Goal: Information Seeking & Learning: Learn about a topic

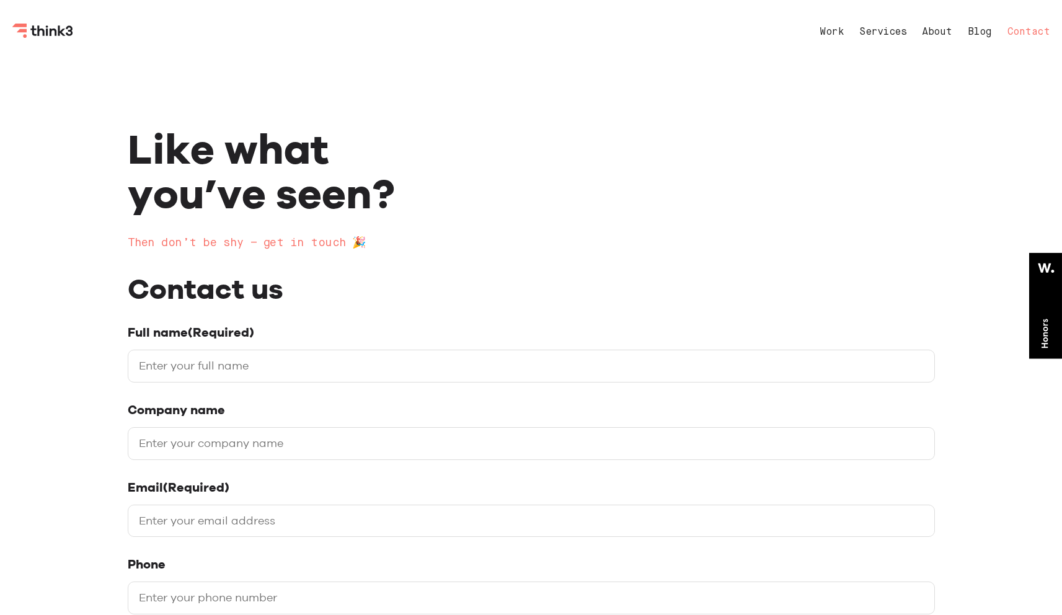
select select "General enquiry"
click at [983, 34] on link "Blog" at bounding box center [980, 32] width 24 height 10
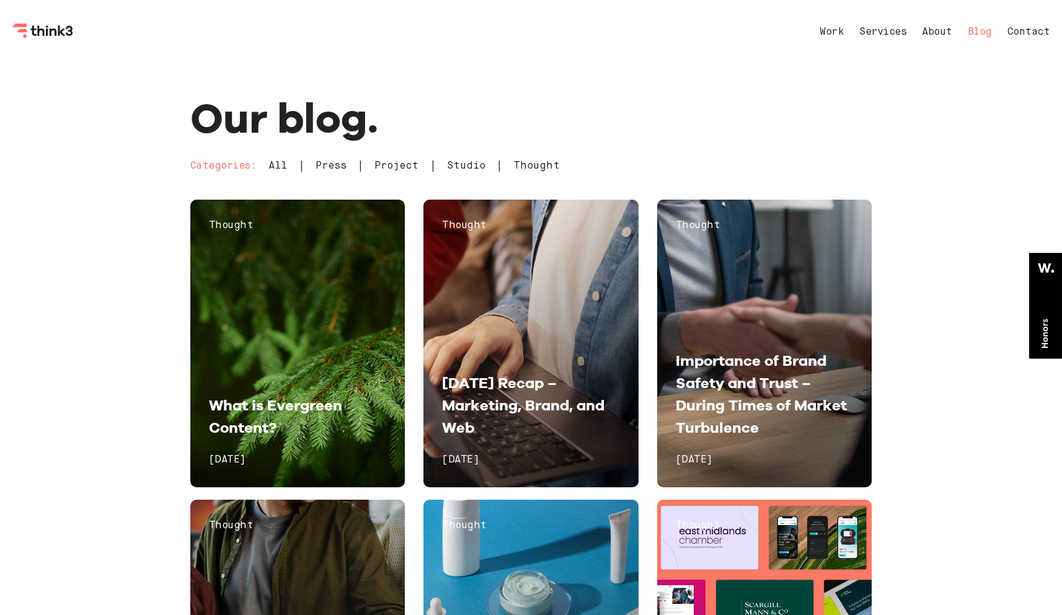
click at [1046, 281] on icon at bounding box center [1045, 306] width 33 height 106
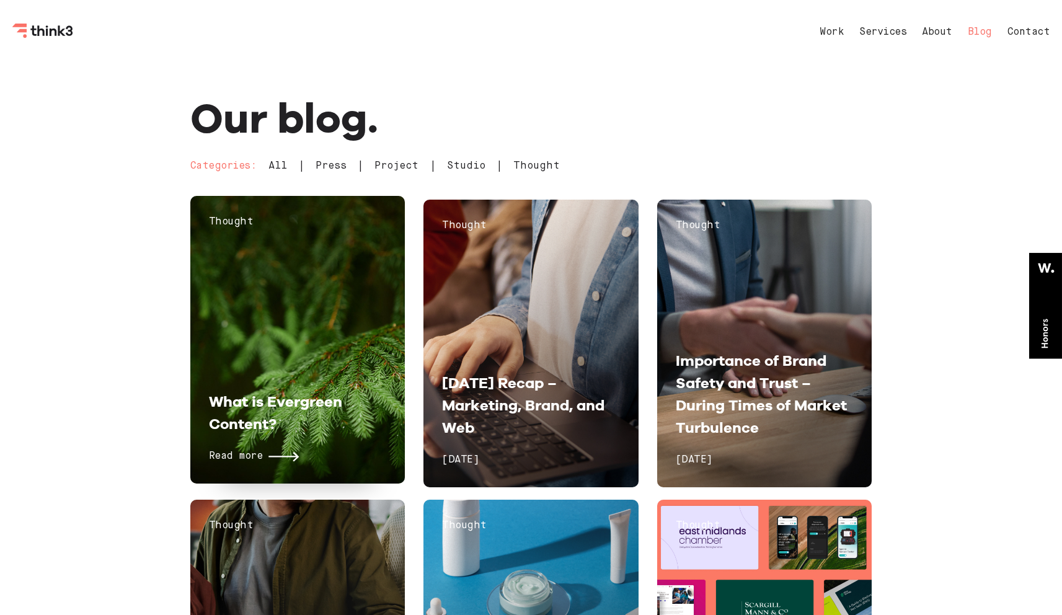
click at [286, 265] on div "Thought What is Evergreen Content? Read more October 17, 2024" at bounding box center [297, 340] width 215 height 288
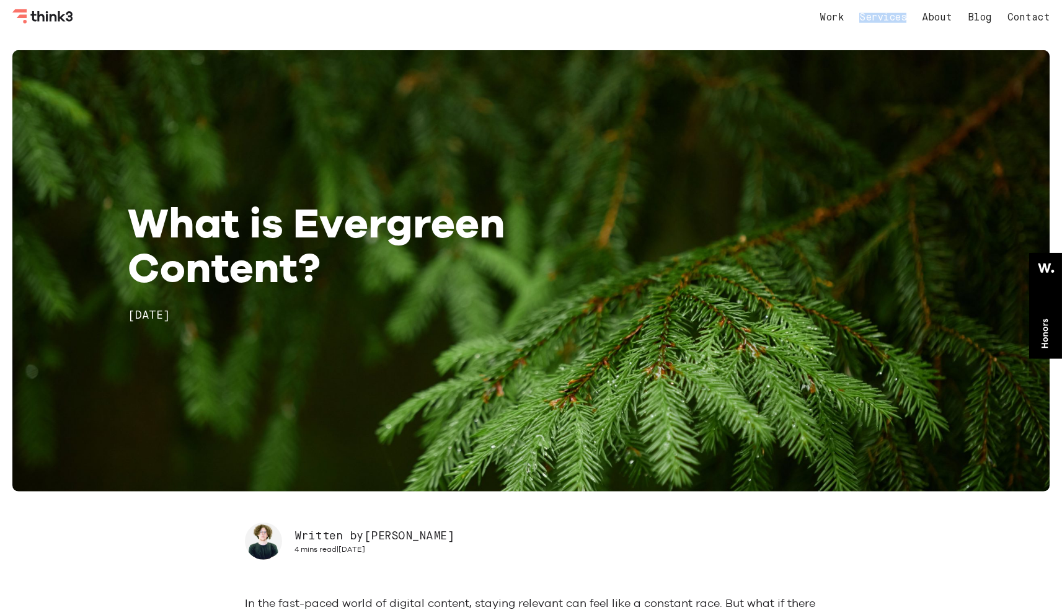
scroll to position [11, 0]
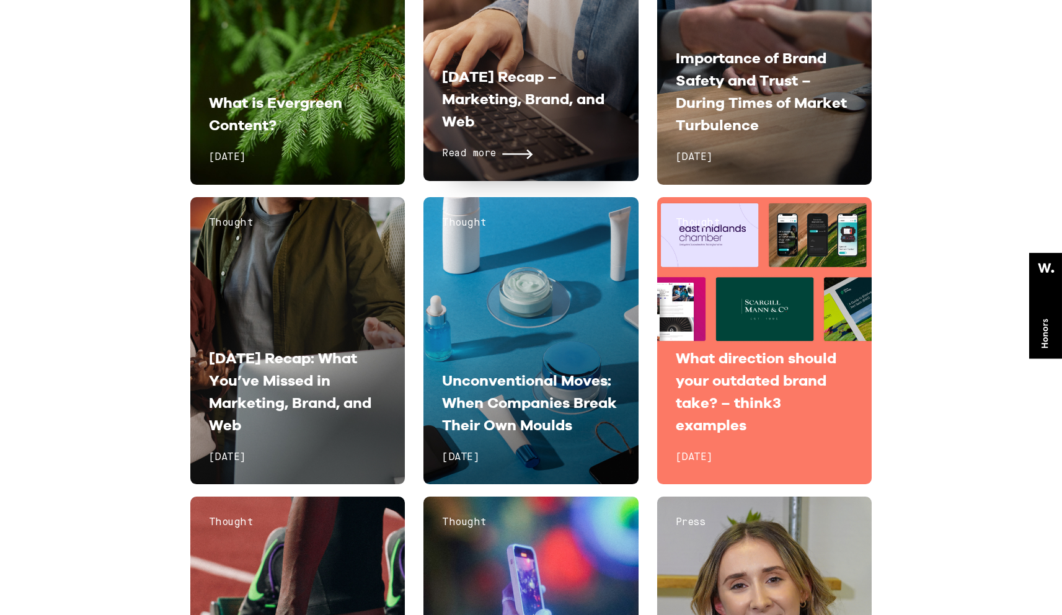
scroll to position [511, 0]
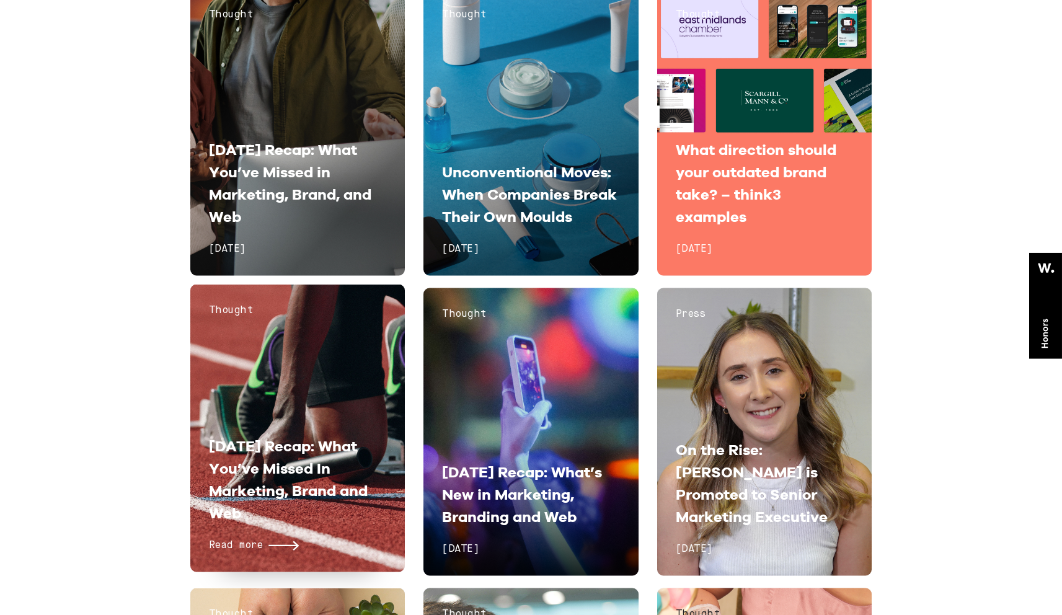
click at [336, 427] on div "Thought July 2024 Recap: What You’ve Missed In Marketing, Brand and Web Read mo…" at bounding box center [297, 429] width 215 height 288
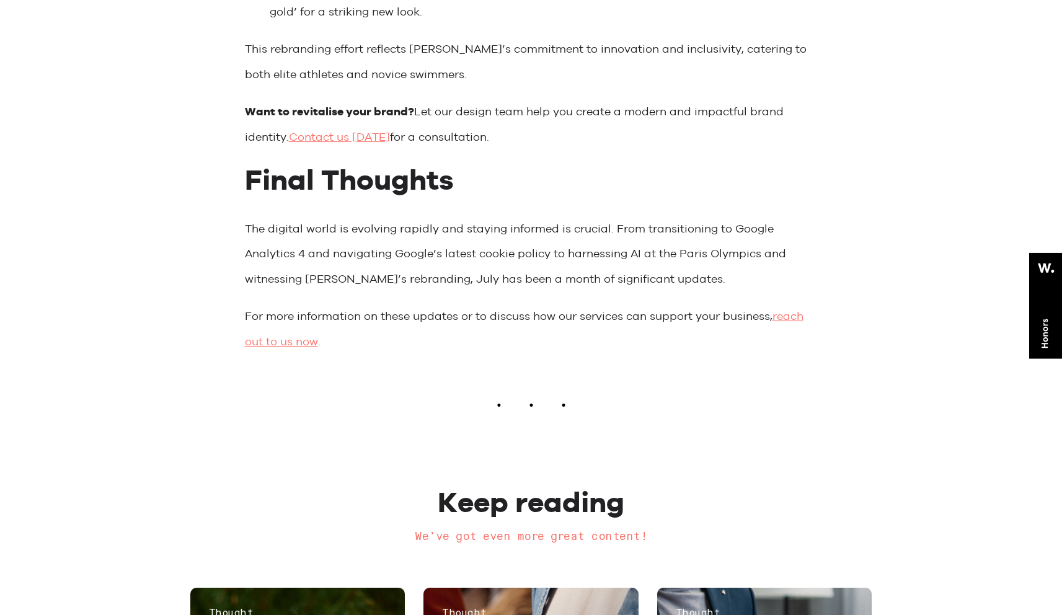
scroll to position [2812, 0]
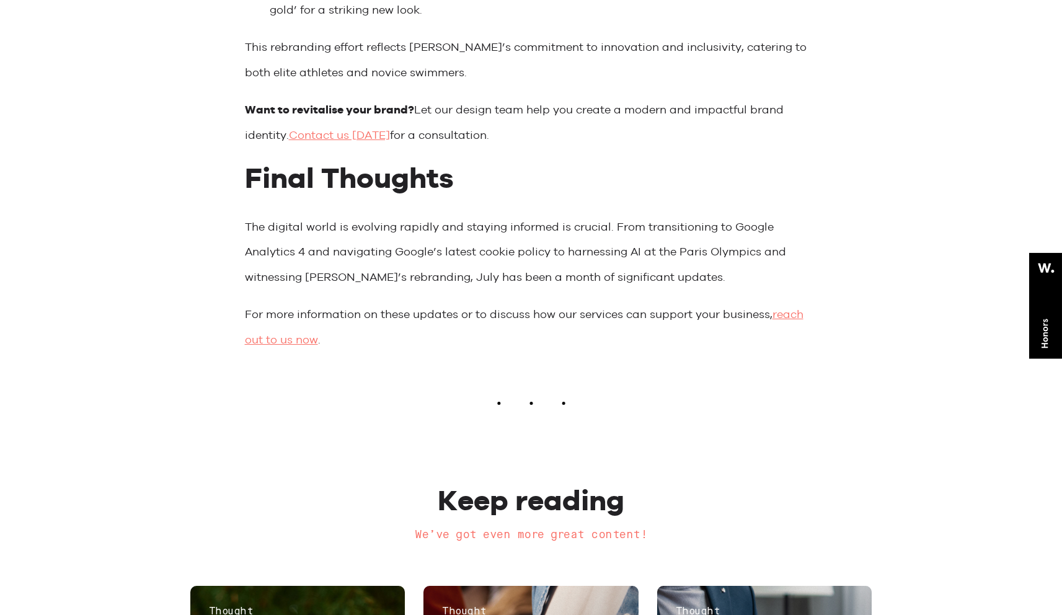
drag, startPoint x: 500, startPoint y: 350, endPoint x: 513, endPoint y: 346, distance: 13.1
click at [502, 396] on div at bounding box center [531, 402] width 807 height 12
click at [568, 402] on icon at bounding box center [531, 403] width 74 height 3
drag, startPoint x: 568, startPoint y: 348, endPoint x: 558, endPoint y: 347, distance: 10.1
click at [567, 402] on icon at bounding box center [531, 403] width 74 height 3
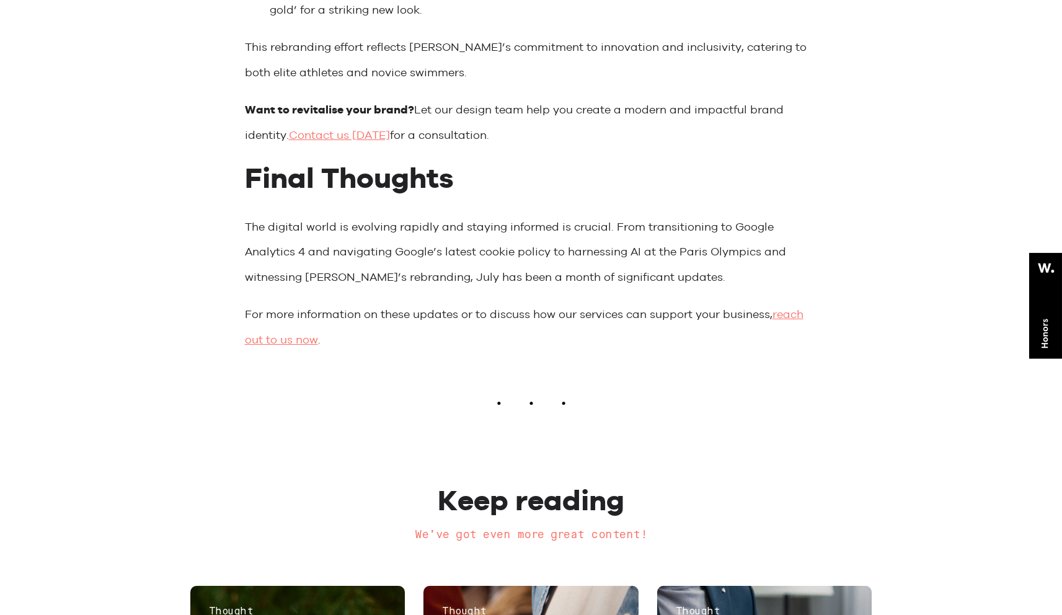
click at [536, 402] on icon at bounding box center [531, 403] width 74 height 3
drag, startPoint x: 533, startPoint y: 346, endPoint x: 516, endPoint y: 348, distance: 17.5
click at [533, 402] on icon at bounding box center [531, 403] width 74 height 3
click at [512, 402] on icon at bounding box center [531, 403] width 74 height 3
drag, startPoint x: 503, startPoint y: 345, endPoint x: 493, endPoint y: 347, distance: 10.0
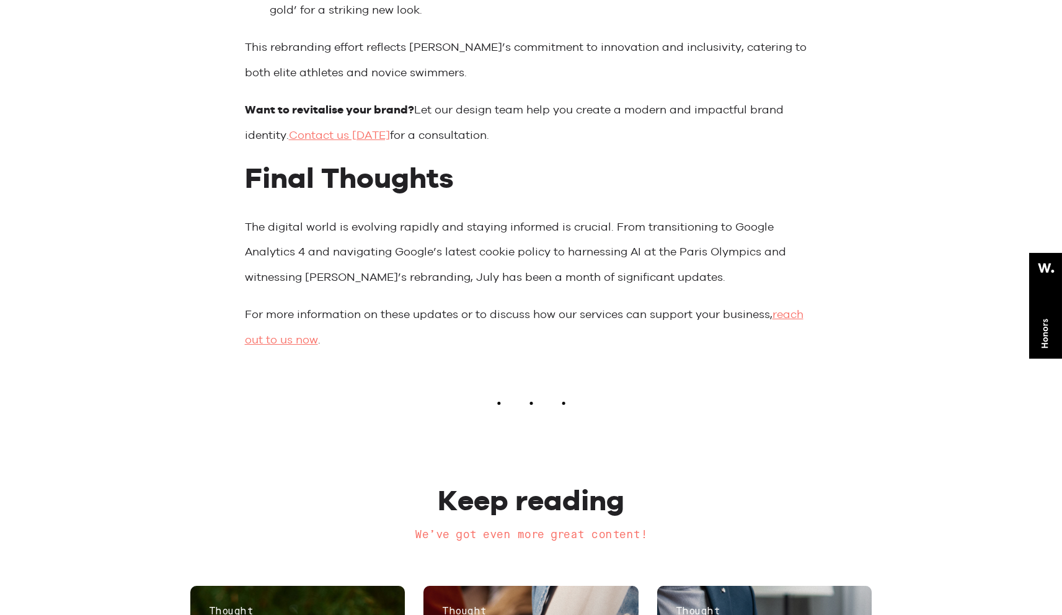
click at [502, 402] on icon at bounding box center [531, 403] width 74 height 3
click at [493, 396] on div at bounding box center [531, 402] width 807 height 12
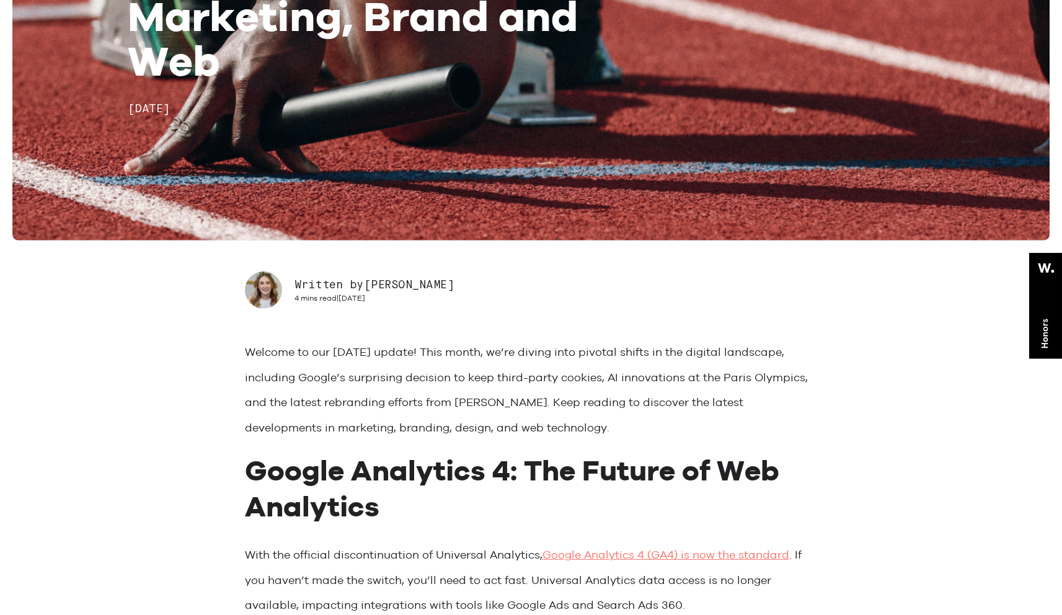
scroll to position [0, 0]
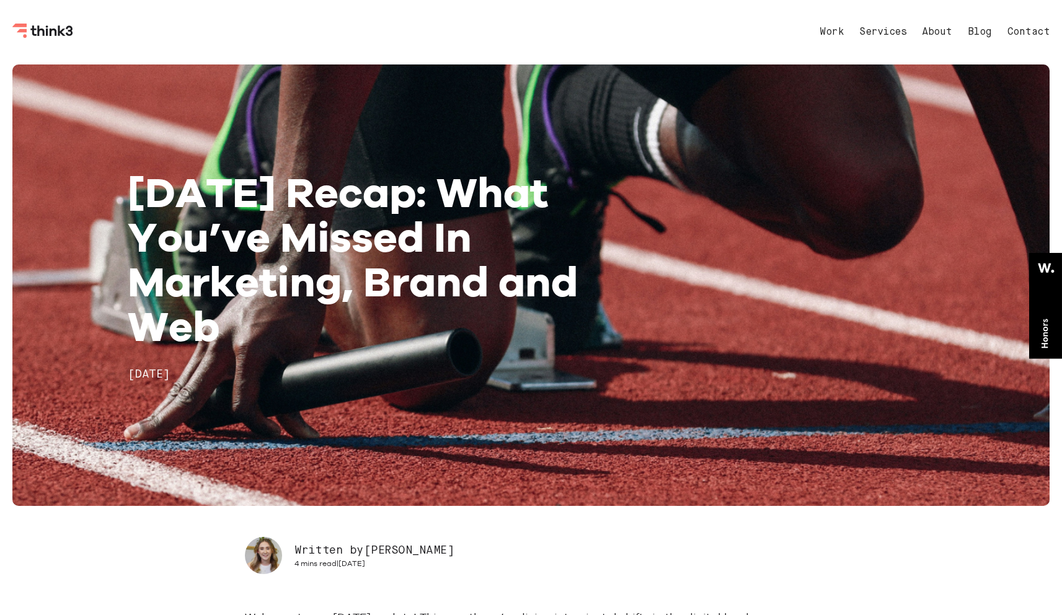
click at [551, 106] on div "July 2024 Recap: What You’ve Missed In Marketing, Brand and Web 5th Aug 2024" at bounding box center [530, 285] width 1037 height 442
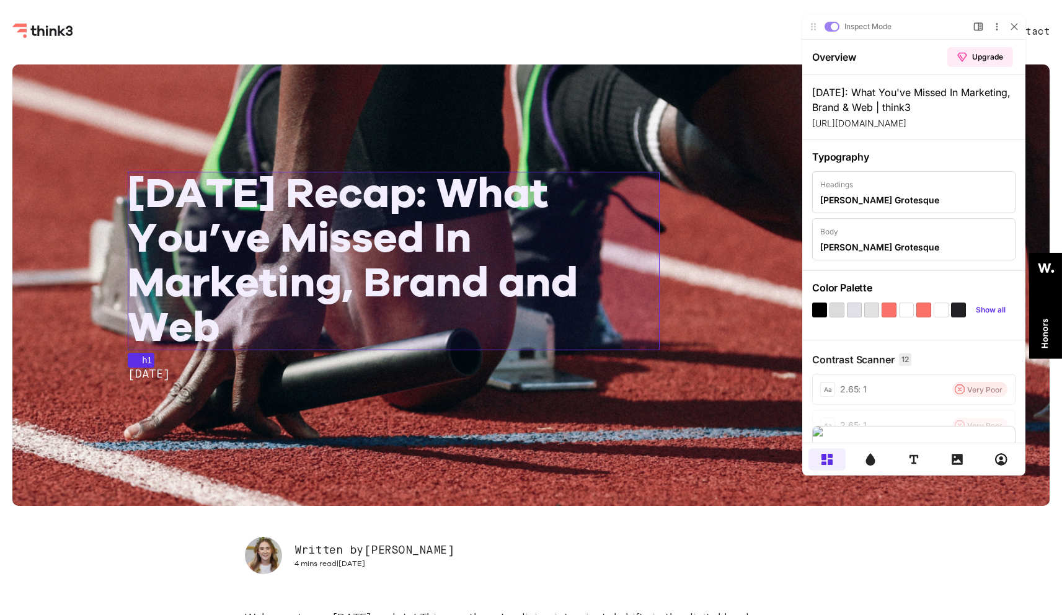
click at [489, 205] on h1 "July 2024 Recap: What You’ve Missed In Marketing, Brand and Web" at bounding box center [394, 259] width 532 height 179
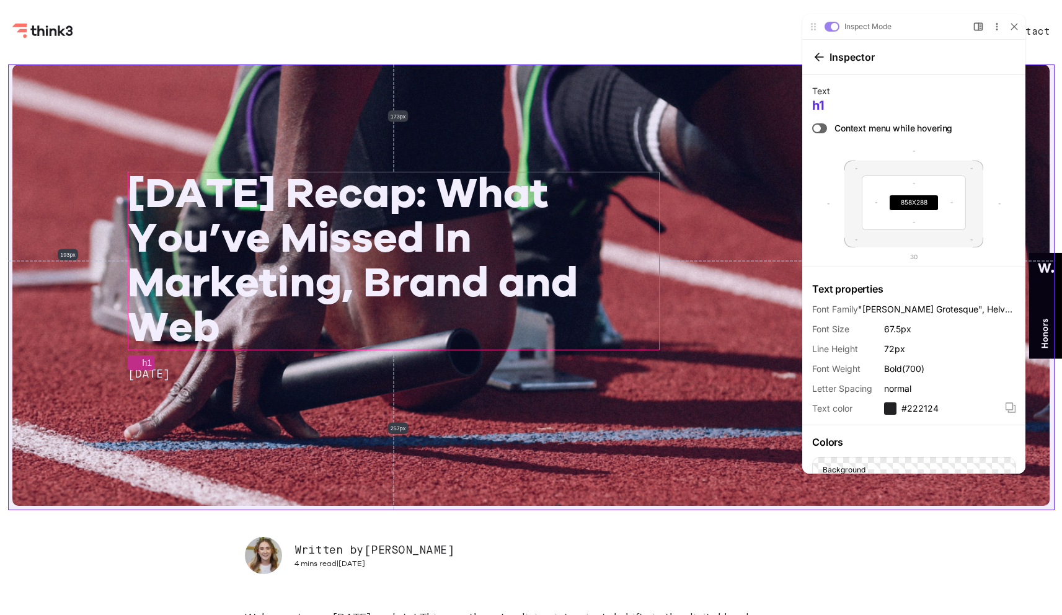
click at [490, 131] on div "July 2024 Recap: What You’ve Missed In Marketing, Brand and Web 5th Aug 2024" at bounding box center [530, 285] width 1037 height 442
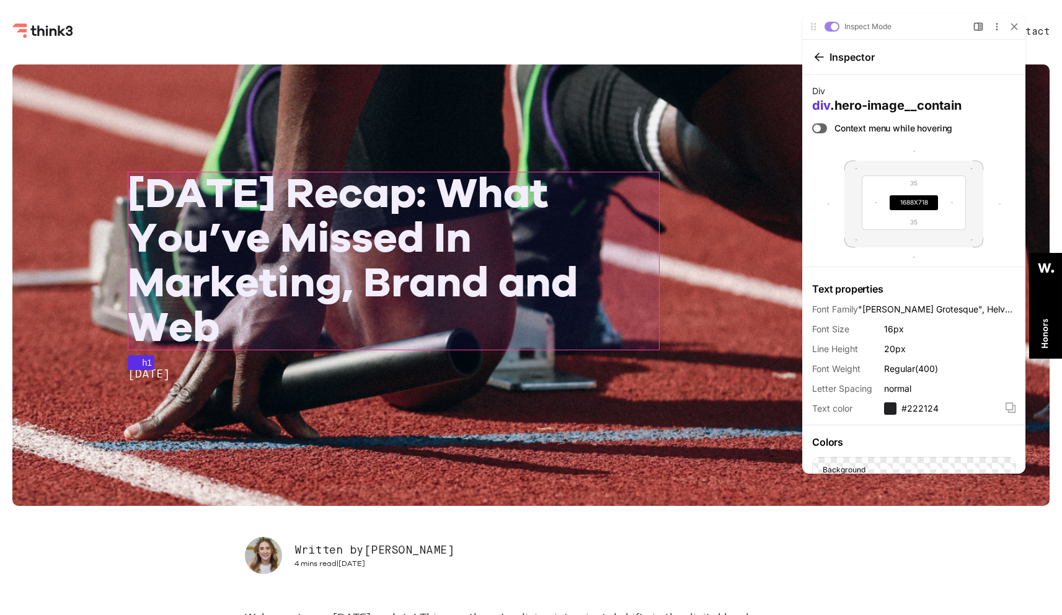
click at [504, 226] on h1 "July 2024 Recap: What You’ve Missed In Marketing, Brand and Web" at bounding box center [394, 259] width 532 height 179
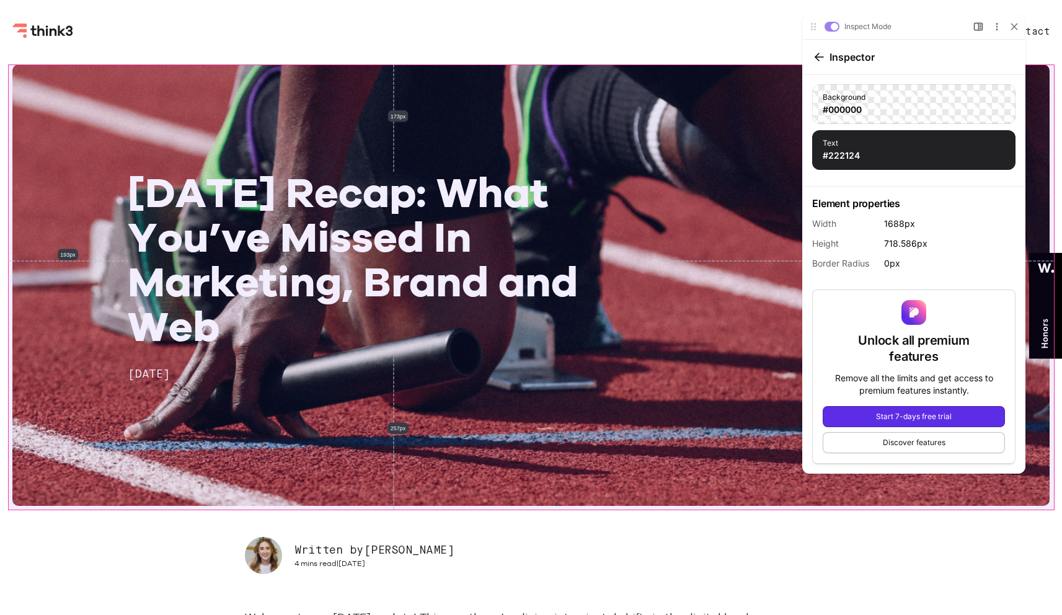
click at [551, 434] on div "July 2024 Recap: What You’ve Missed In Marketing, Brand and Web 5th Aug 2024" at bounding box center [530, 285] width 1037 height 442
click at [718, 479] on section "July 2024 Recap: What You’ve Missed In Marketing, Brand and Web 5th Aug 2024" at bounding box center [530, 285] width 1037 height 442
click at [644, 409] on section "July 2024 Recap: What You’ve Missed In Marketing, Brand and Web 5th Aug 2024" at bounding box center [530, 285] width 1037 height 442
click at [305, 73] on div "July 2024 Recap: What You’ve Missed In Marketing, Brand and Web 5th Aug 2024" at bounding box center [530, 285] width 1037 height 442
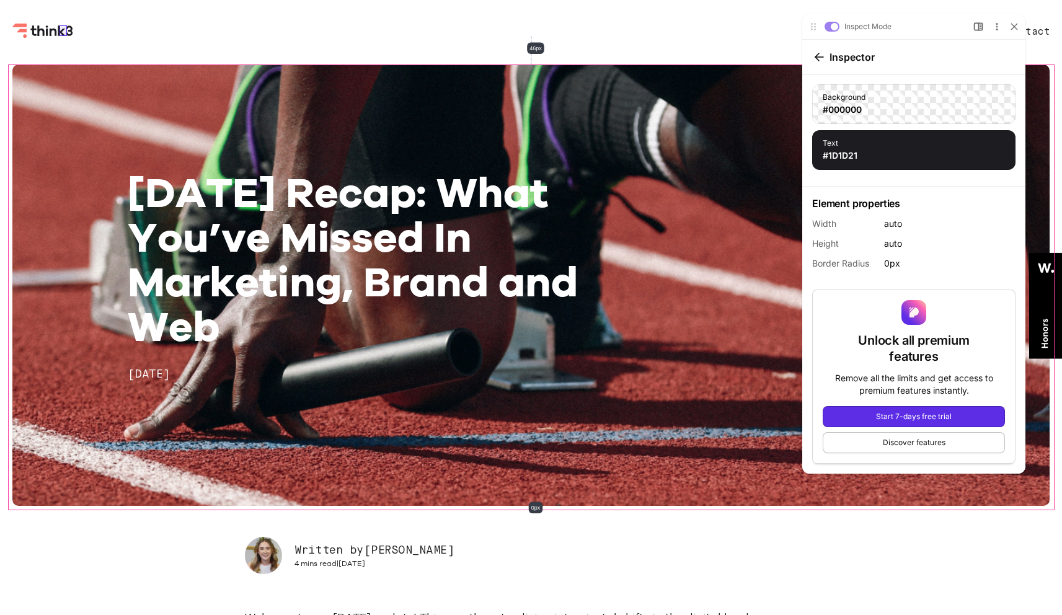
click at [63, 31] on icon "Think3 Logo" at bounding box center [64, 30] width 8 height 11
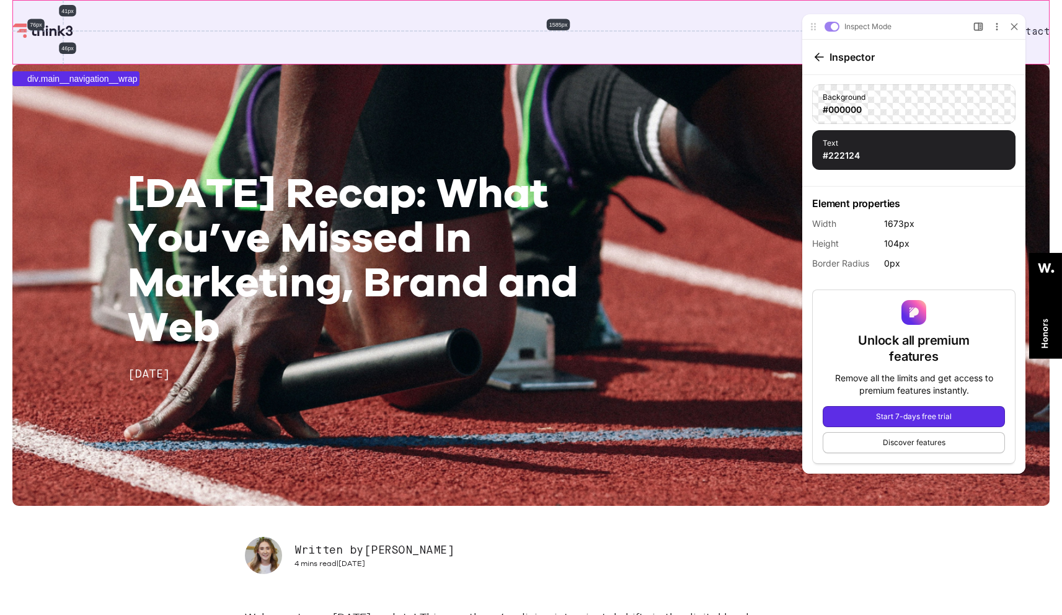
click at [129, 26] on div "Work Services About Blog Contact Menu" at bounding box center [530, 32] width 1037 height 64
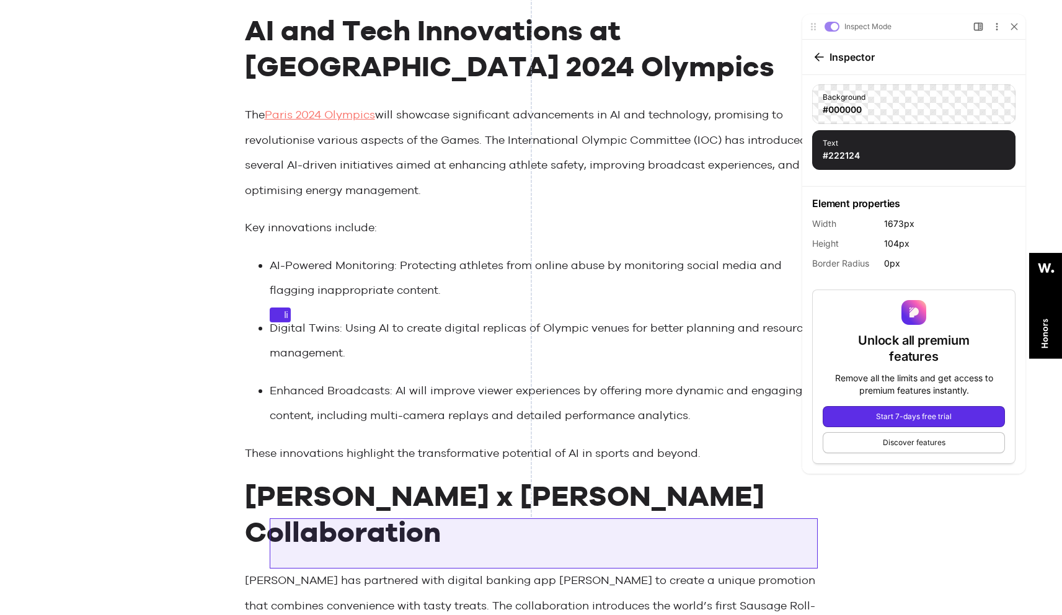
scroll to position [1703, 0]
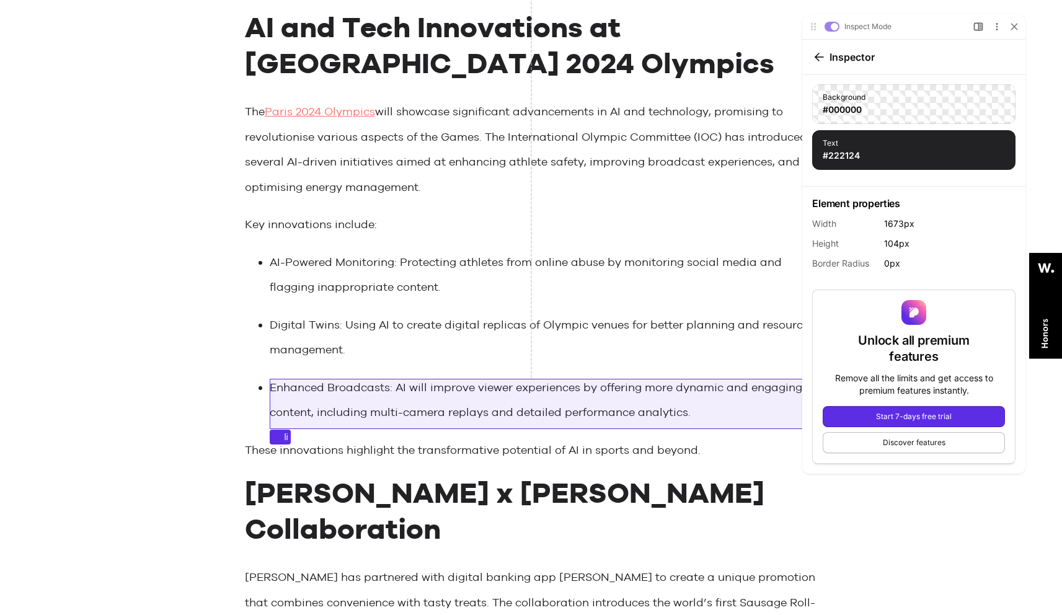
click at [392, 420] on li "Enhanced Broadcasts: AI will improve viewer experiences by offering more dynami…" at bounding box center [544, 400] width 548 height 50
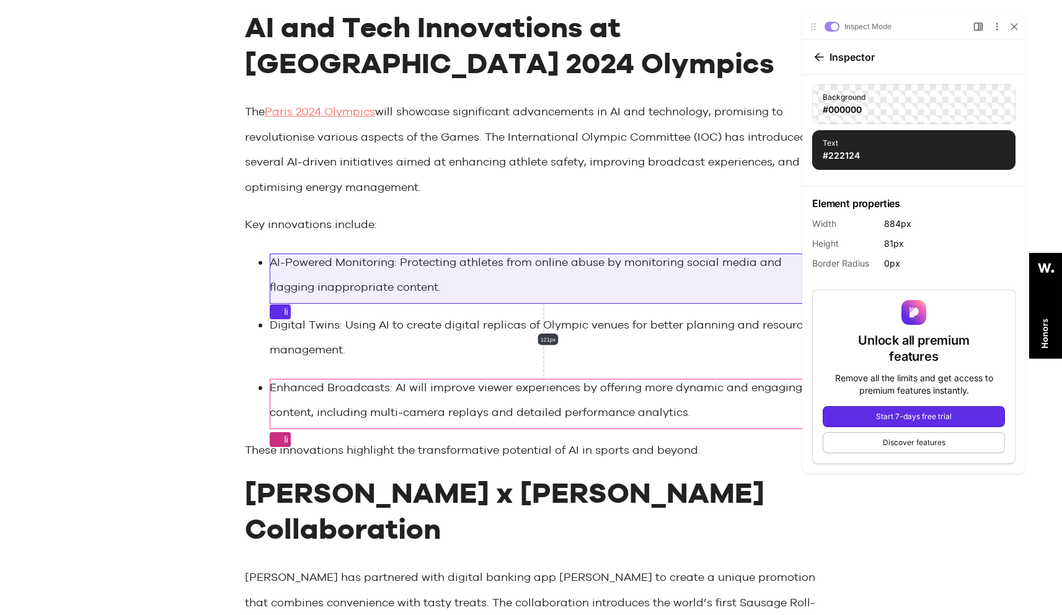
click at [417, 299] on li "AI-Powered Monitoring: Protecting athletes from online abuse by monitoring soci…" at bounding box center [544, 275] width 548 height 50
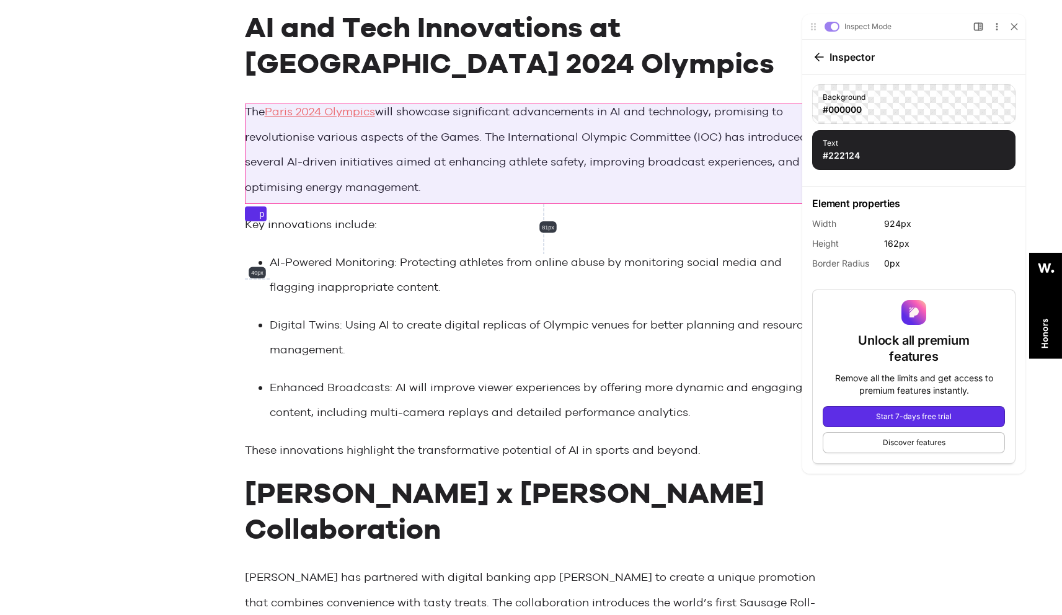
click at [334, 188] on p "The Paris 2024 Olympics will showcase significant advancements in AI and techno…" at bounding box center [531, 149] width 573 height 100
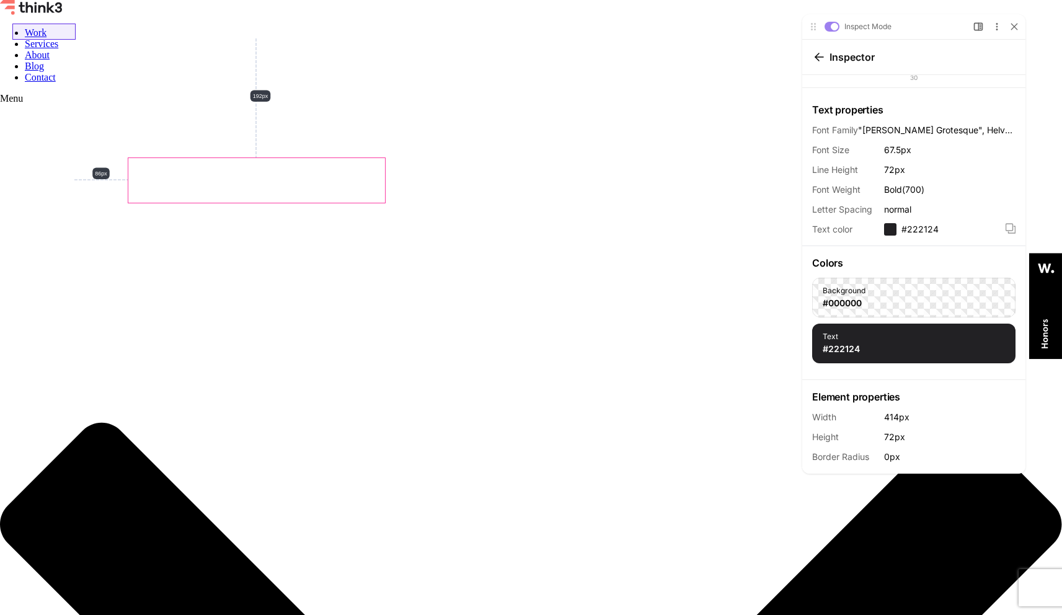
click at [52, 15] on icon "Think3 Logo" at bounding box center [31, 7] width 62 height 15
click at [36, 15] on icon "Think3 Logo" at bounding box center [31, 7] width 62 height 15
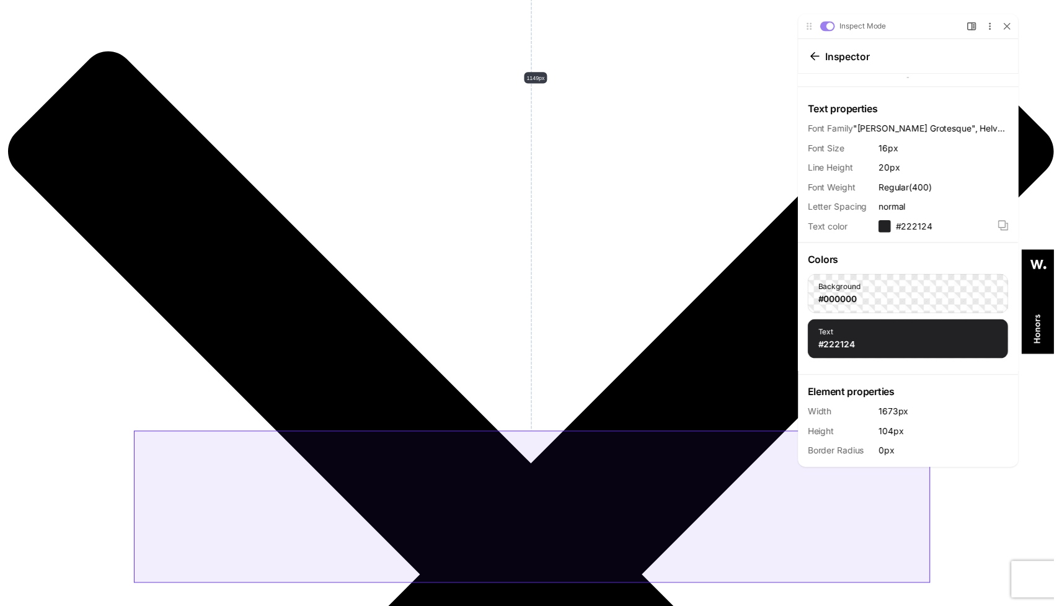
scroll to position [705, 0]
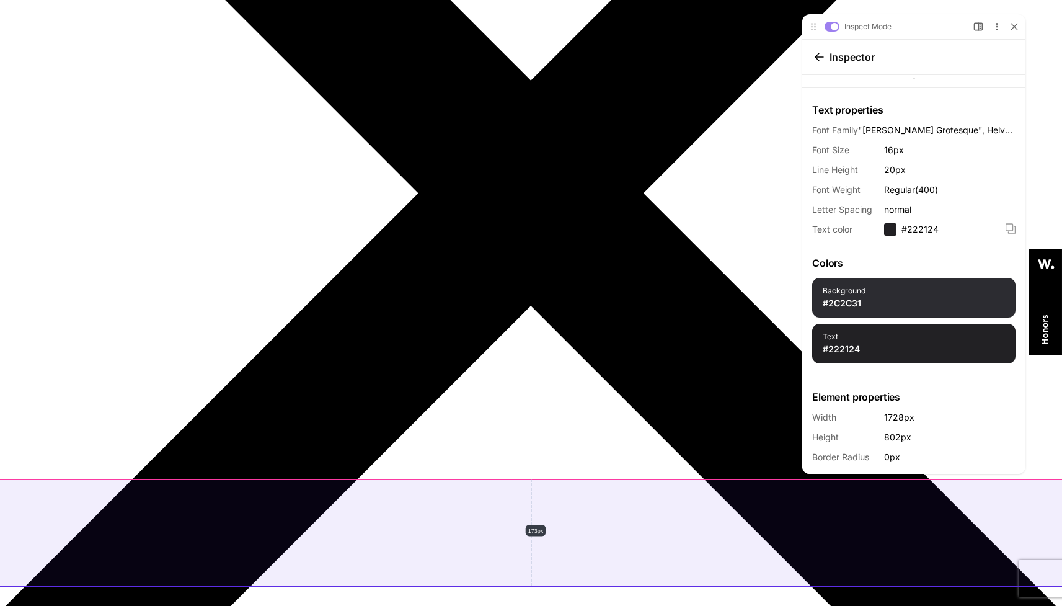
scroll to position [763, 0]
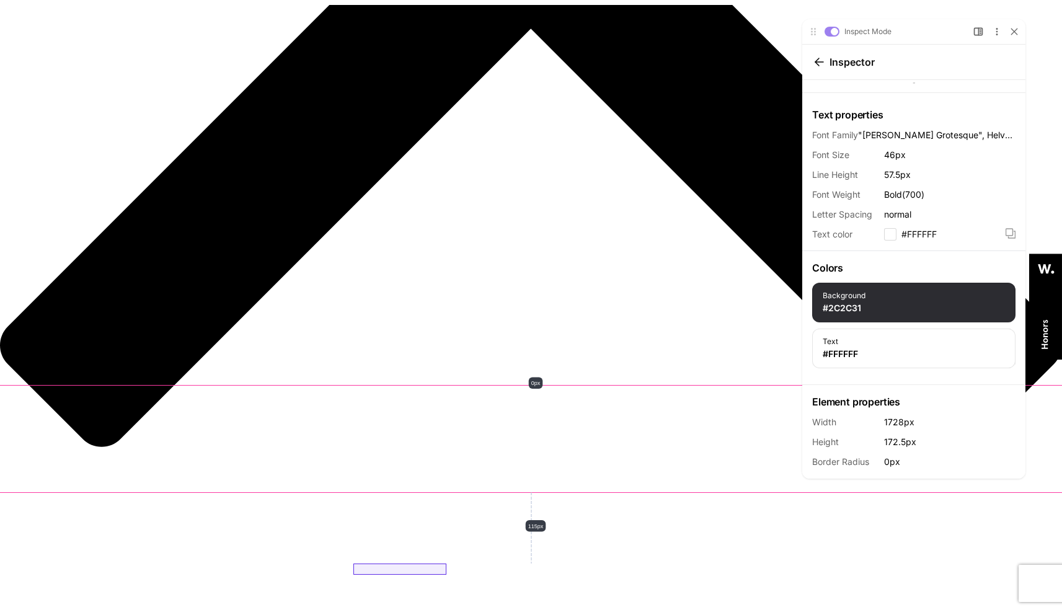
scroll to position [1088, 0]
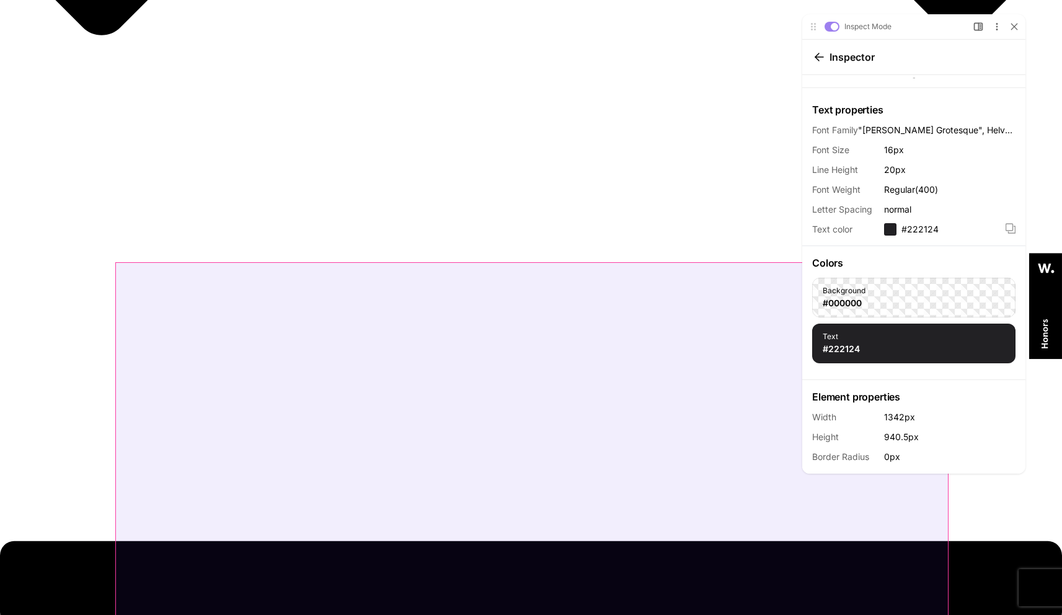
scroll to position [1516, 0]
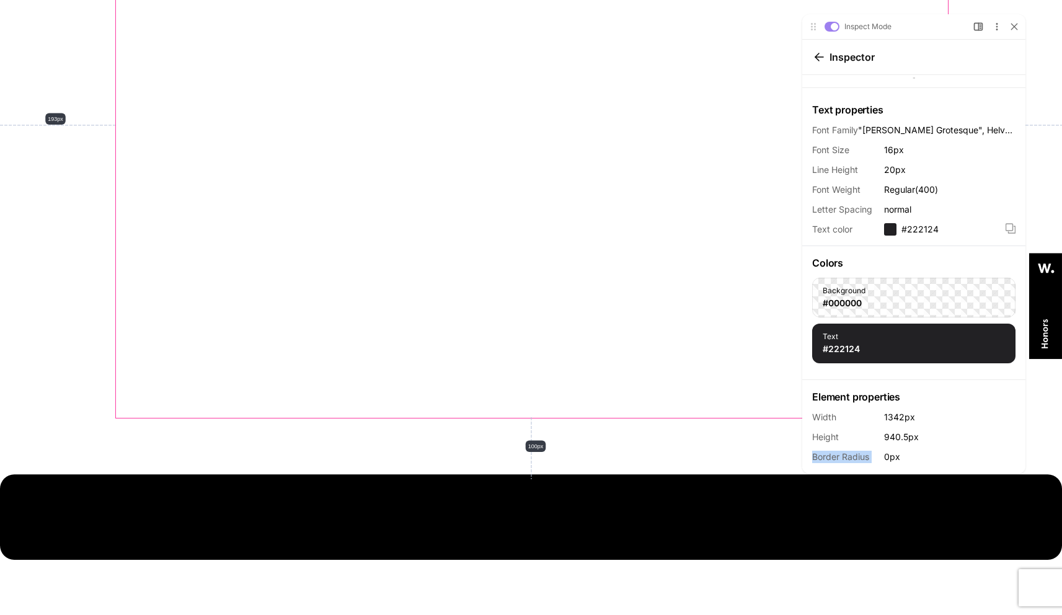
drag, startPoint x: 958, startPoint y: 448, endPoint x: 579, endPoint y: 442, distance: 378.9
click at [783, 442] on html "Inspect Mode Upgrade plan to toggle Preview and Inspect Mode Open Side Bar More…" at bounding box center [923, 247] width 280 height 494
drag, startPoint x: 913, startPoint y: 29, endPoint x: 658, endPoint y: 30, distance: 255.5
click at [783, 30] on html "Inspect Mode Upgrade plan to toggle Preview and Inspect Mode Open Side Bar More…" at bounding box center [923, 247] width 280 height 494
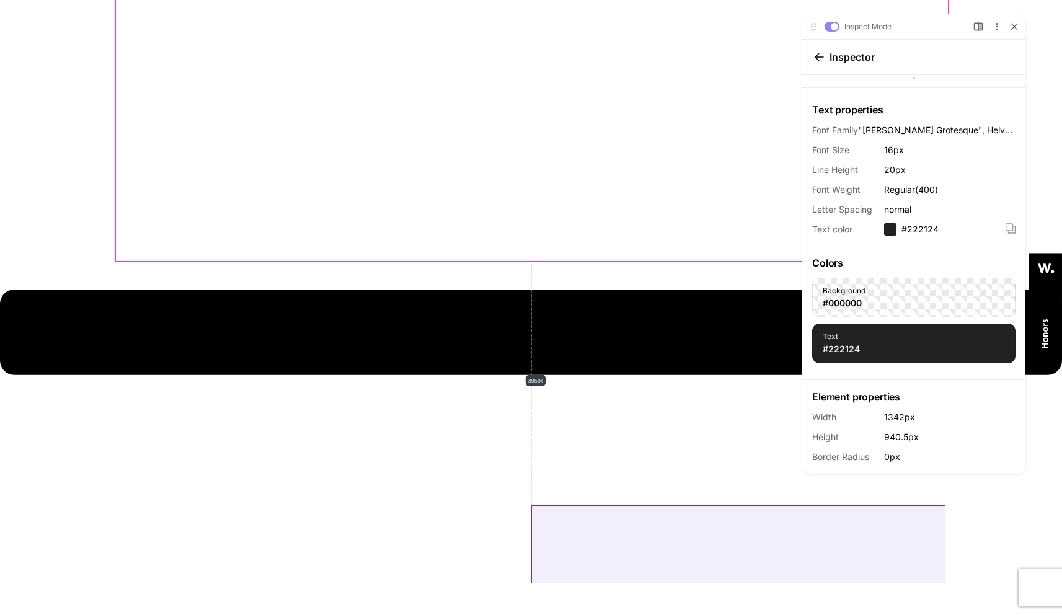
scroll to position [2000, 0]
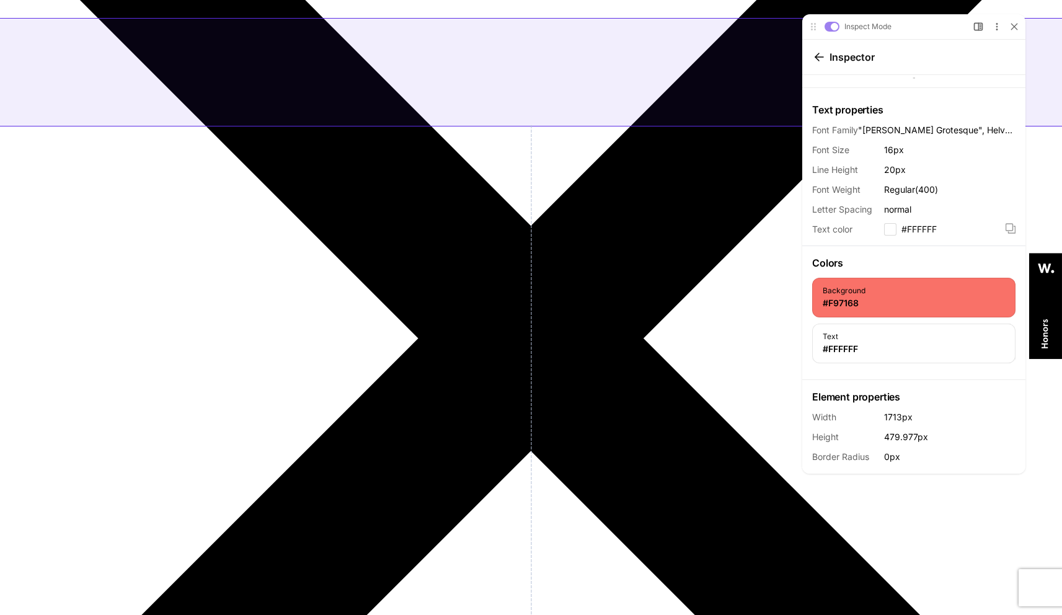
scroll to position [0, 0]
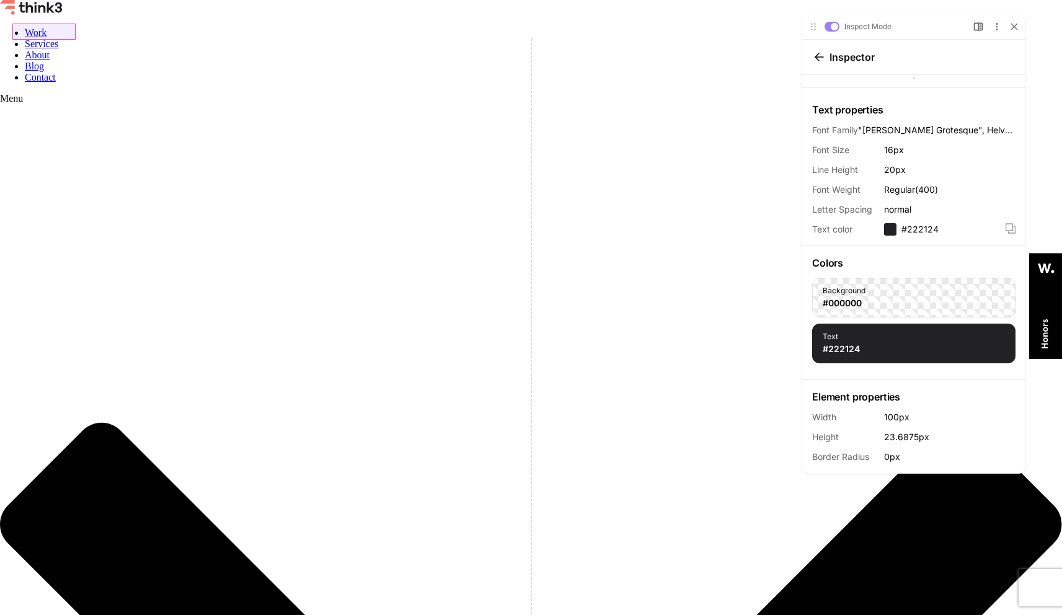
click at [41, 15] on icon "Think3 Logo" at bounding box center [31, 7] width 62 height 15
